Goal: Task Accomplishment & Management: Complete application form

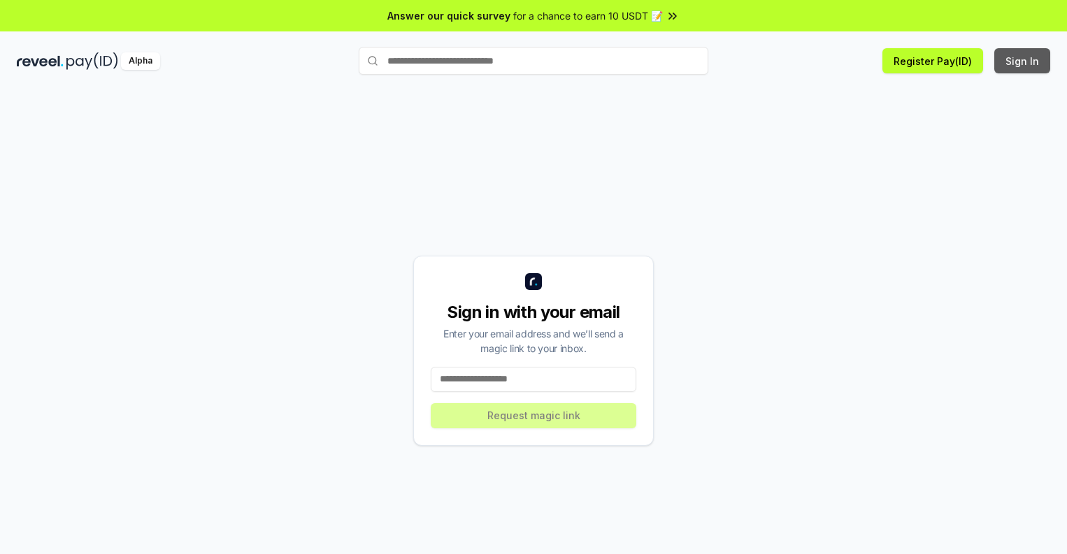
click at [1023, 61] on button "Sign In" at bounding box center [1022, 60] width 56 height 25
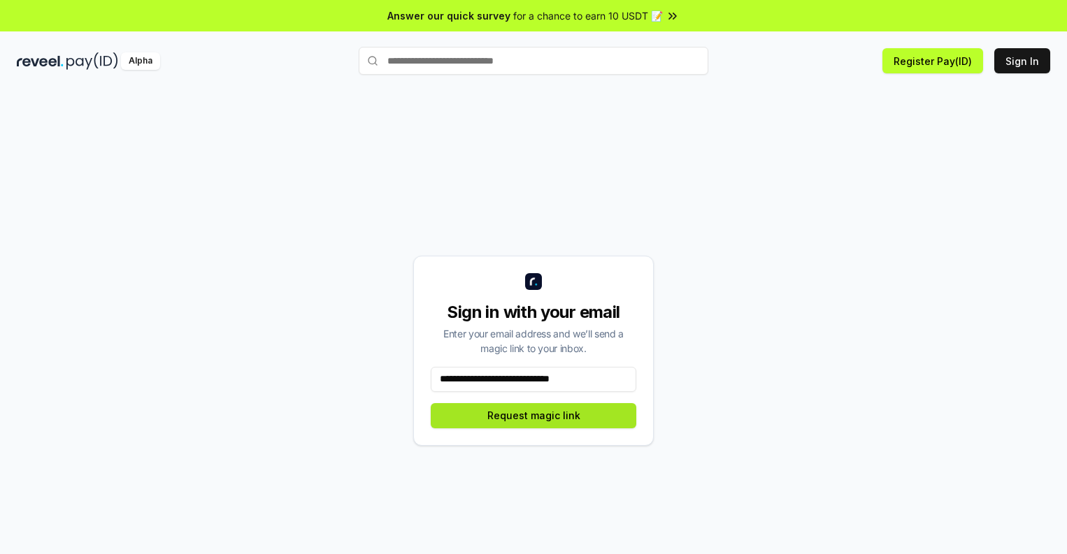
type input "**********"
click at [533, 415] on button "Request magic link" at bounding box center [534, 415] width 206 height 25
